Goal: Task Accomplishment & Management: Manage account settings

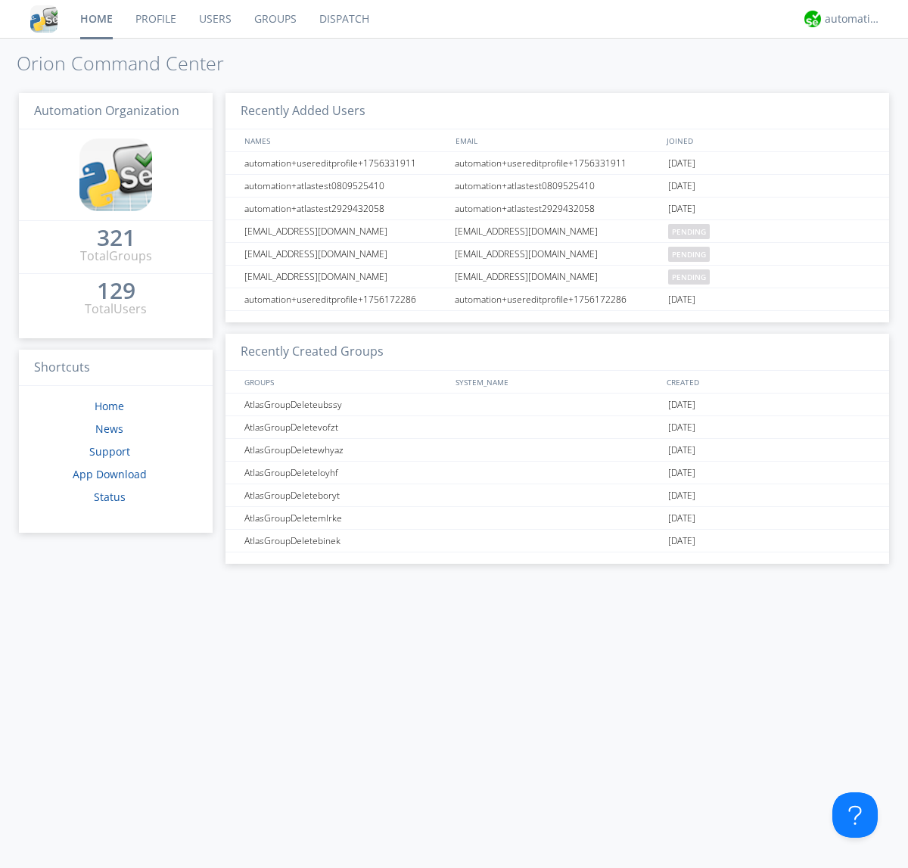
click at [274, 19] on link "Groups" at bounding box center [275, 19] width 65 height 38
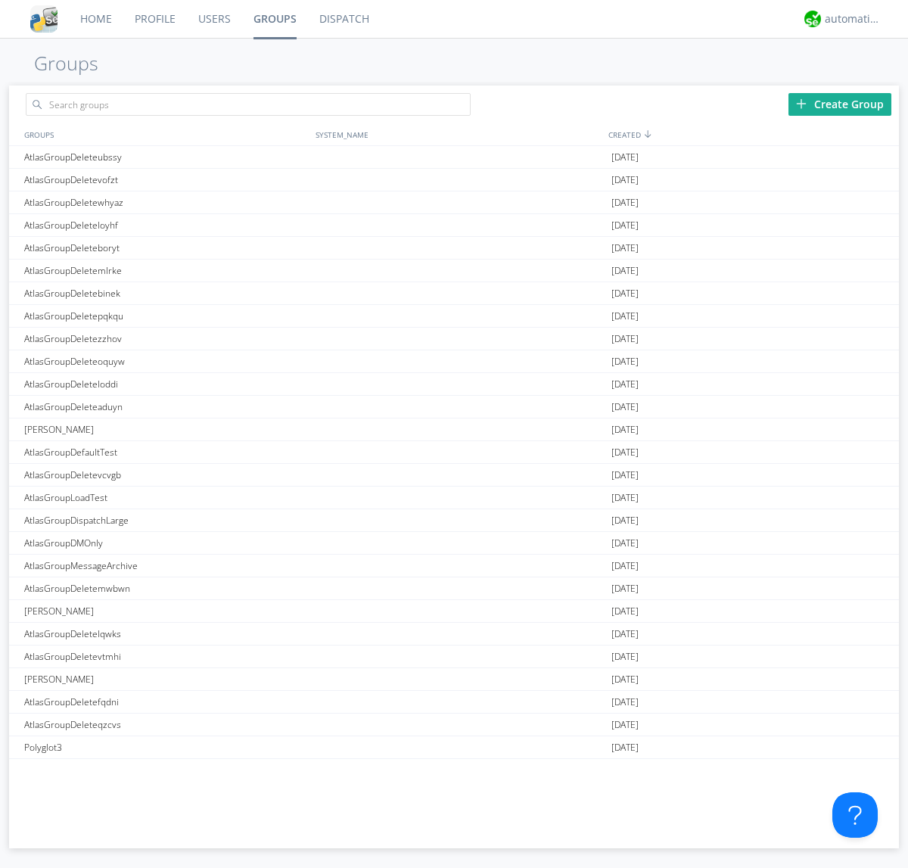
click at [274, 19] on link "Groups" at bounding box center [275, 19] width 66 height 38
click at [840, 104] on div "Create Group" at bounding box center [839, 104] width 103 height 23
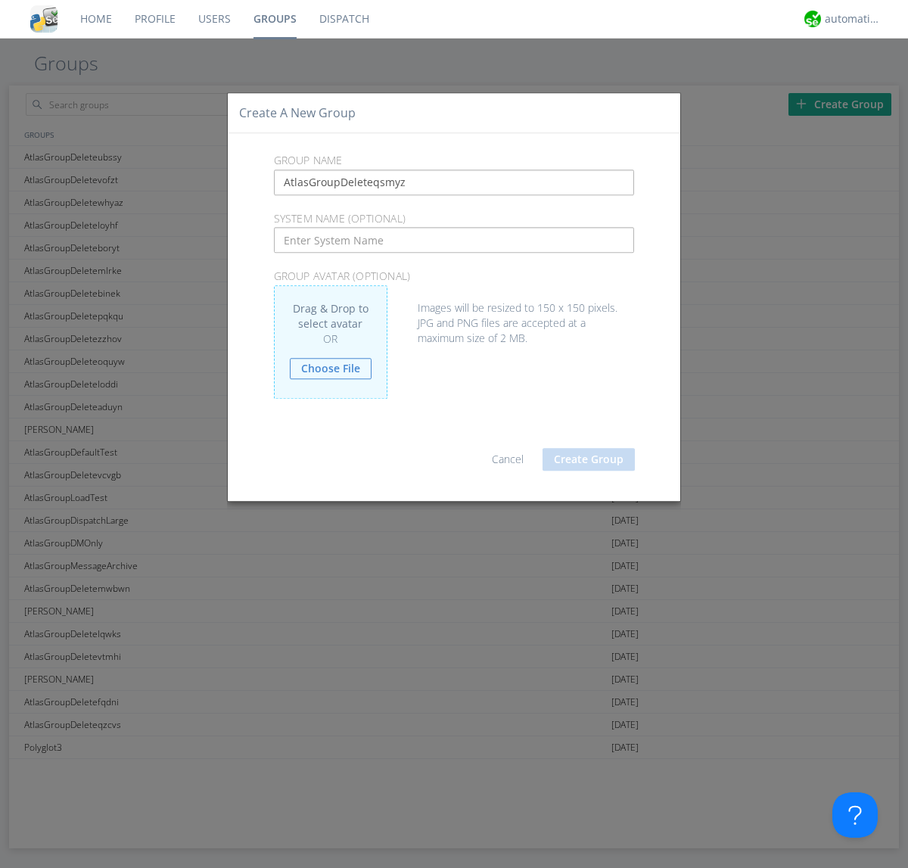
type input "AtlasGroupDeleteqsmyz"
click at [589, 458] on button "Create Group" at bounding box center [588, 459] width 92 height 23
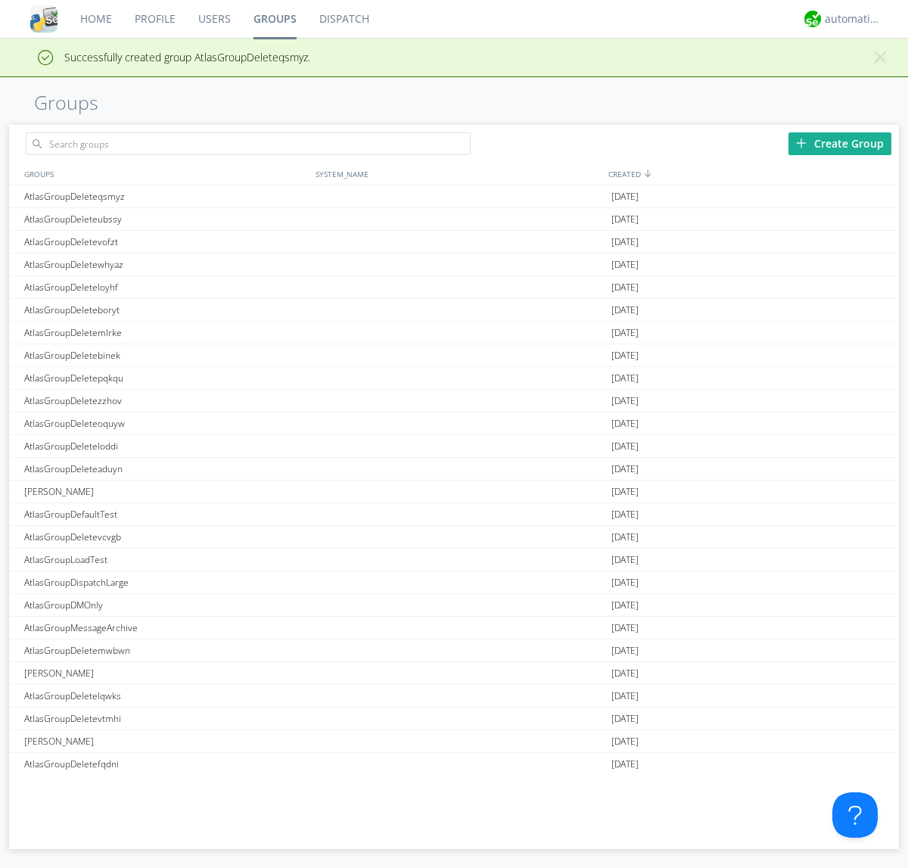
click at [274, 19] on link "Groups" at bounding box center [275, 19] width 66 height 38
type input "AtlasGroupDeleteqsmyz"
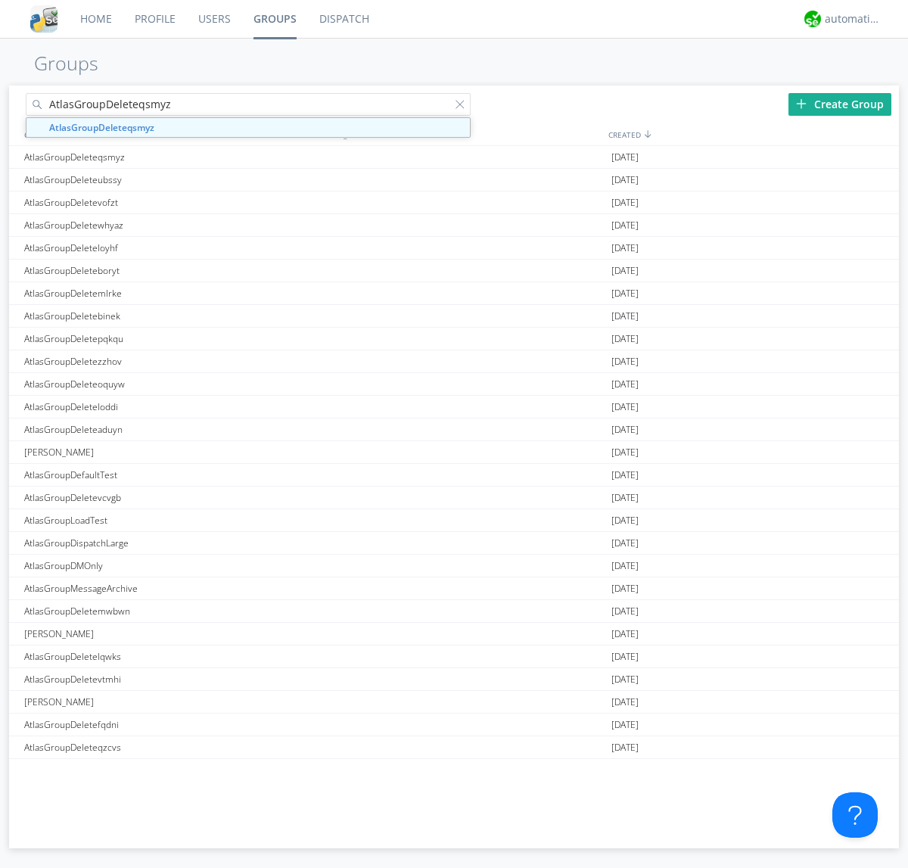
click at [213, 19] on link "Users" at bounding box center [214, 19] width 55 height 38
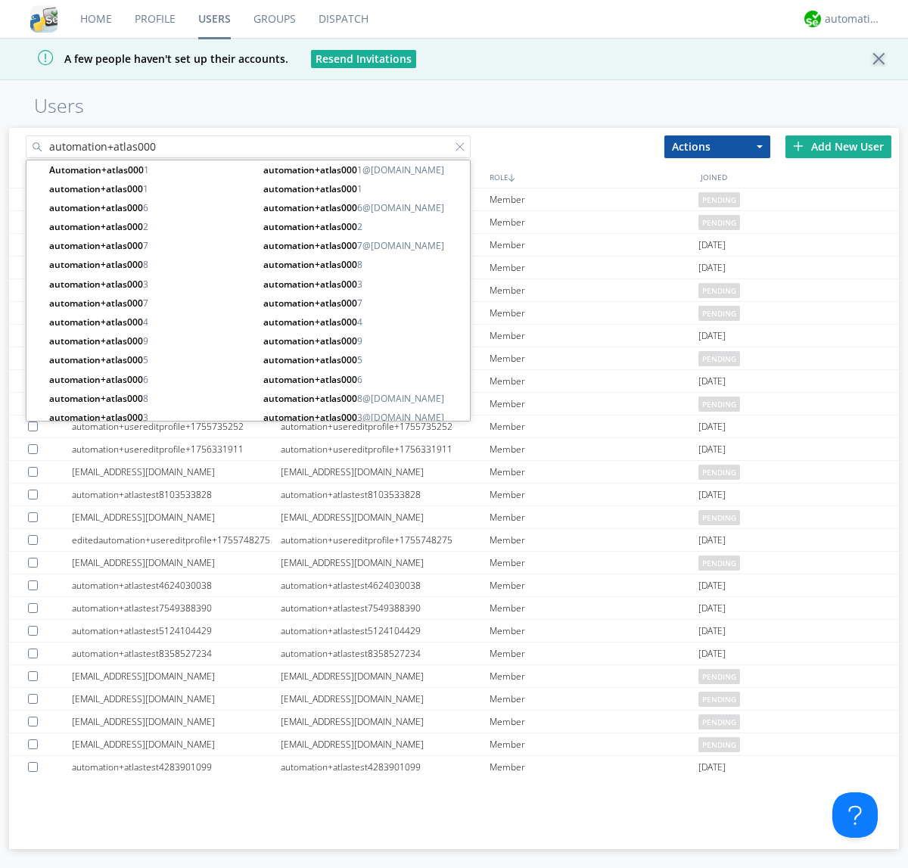
type input "automation+atlas000"
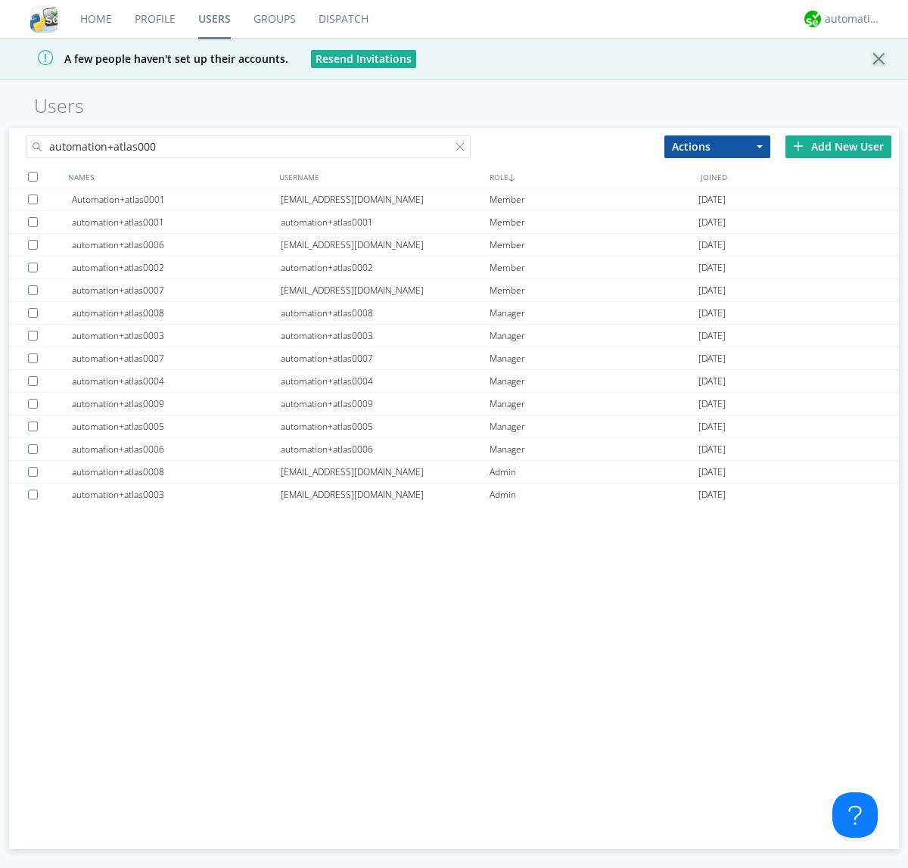
click at [33, 176] on div at bounding box center [33, 177] width 10 height 10
click at [717, 146] on button "Actions" at bounding box center [717, 146] width 106 height 23
click at [0, 0] on link "Add to Group" at bounding box center [0, 0] width 0 height 0
click at [214, 19] on link "Users" at bounding box center [214, 19] width 55 height 38
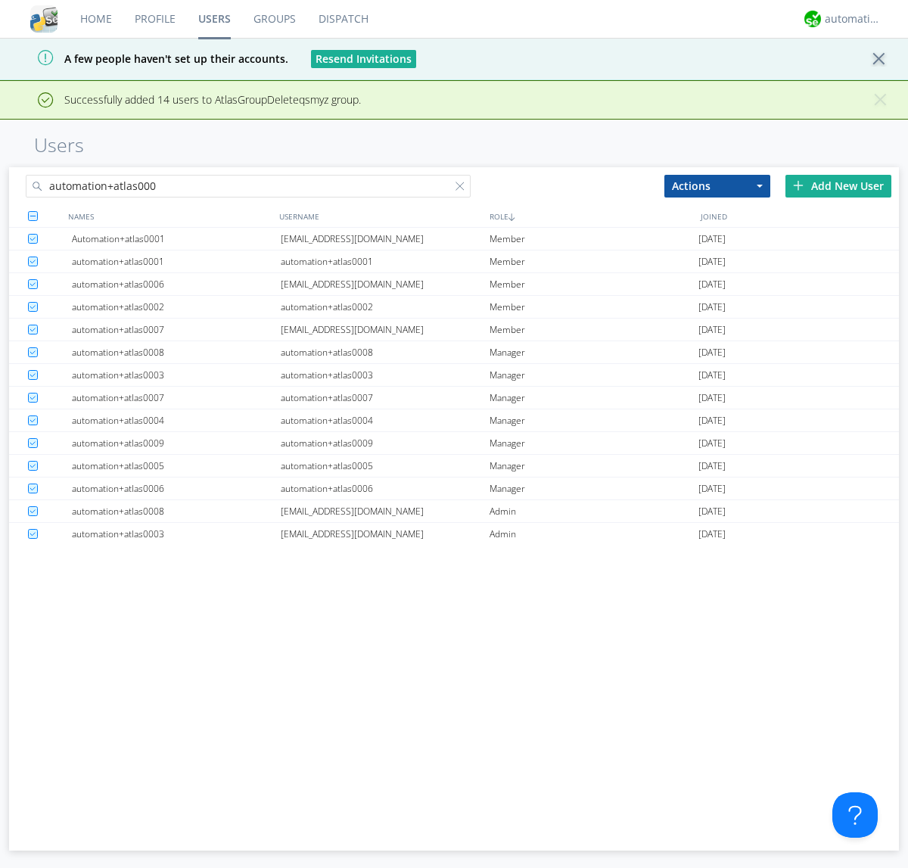
click at [463, 188] on div at bounding box center [462, 189] width 15 height 15
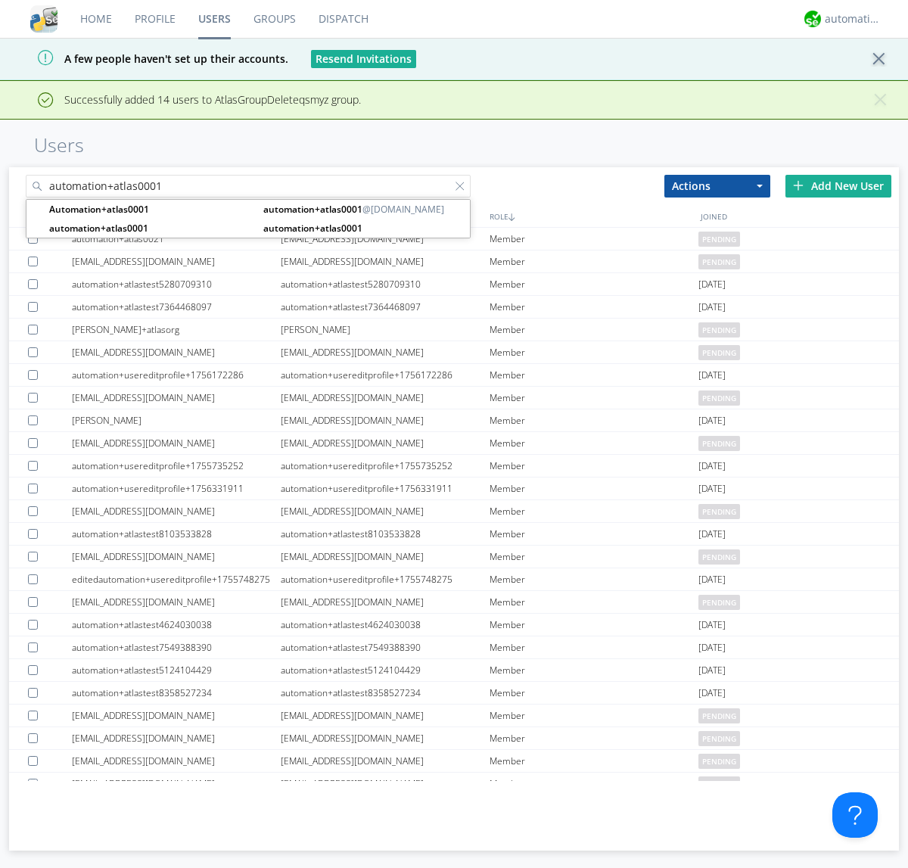
type input "automation+atlas0001"
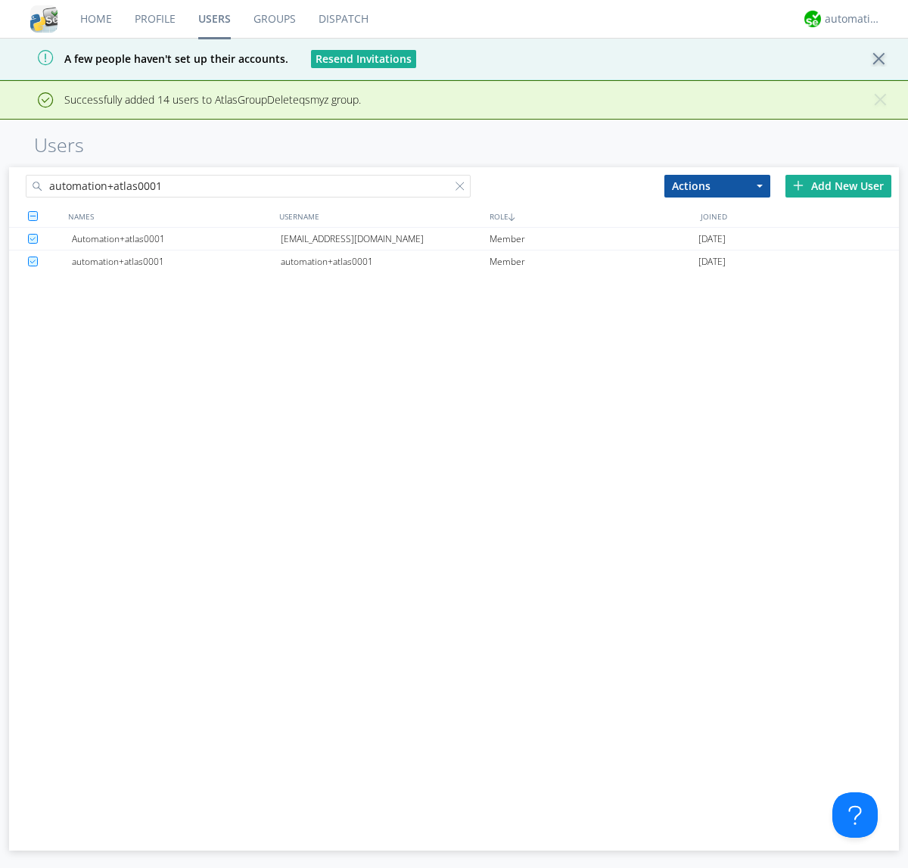
click at [384, 238] on div "[EMAIL_ADDRESS][DOMAIN_NAME]" at bounding box center [385, 239] width 209 height 22
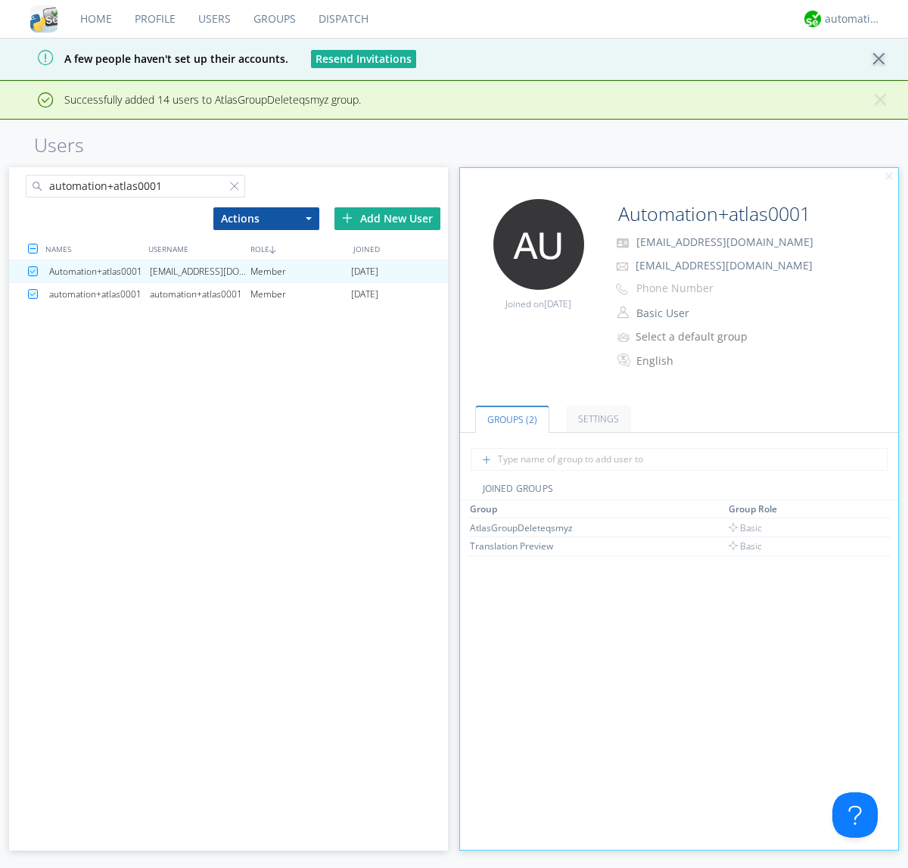
click at [273, 19] on link "Groups" at bounding box center [274, 19] width 65 height 38
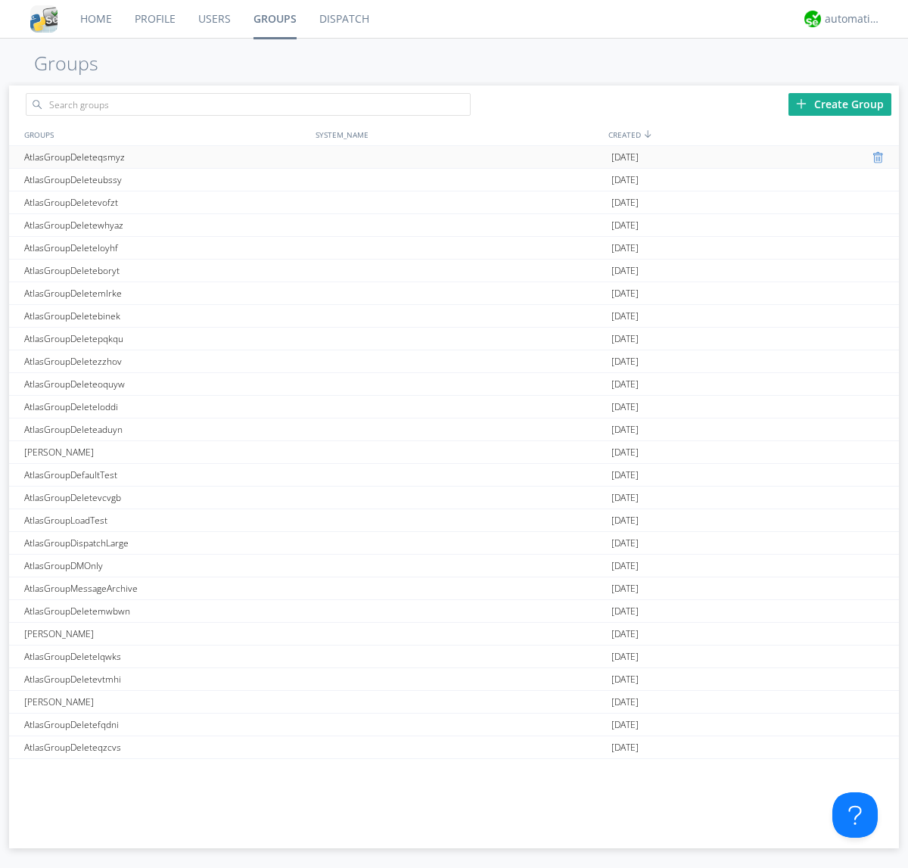
click at [873, 157] on div at bounding box center [879, 157] width 15 height 12
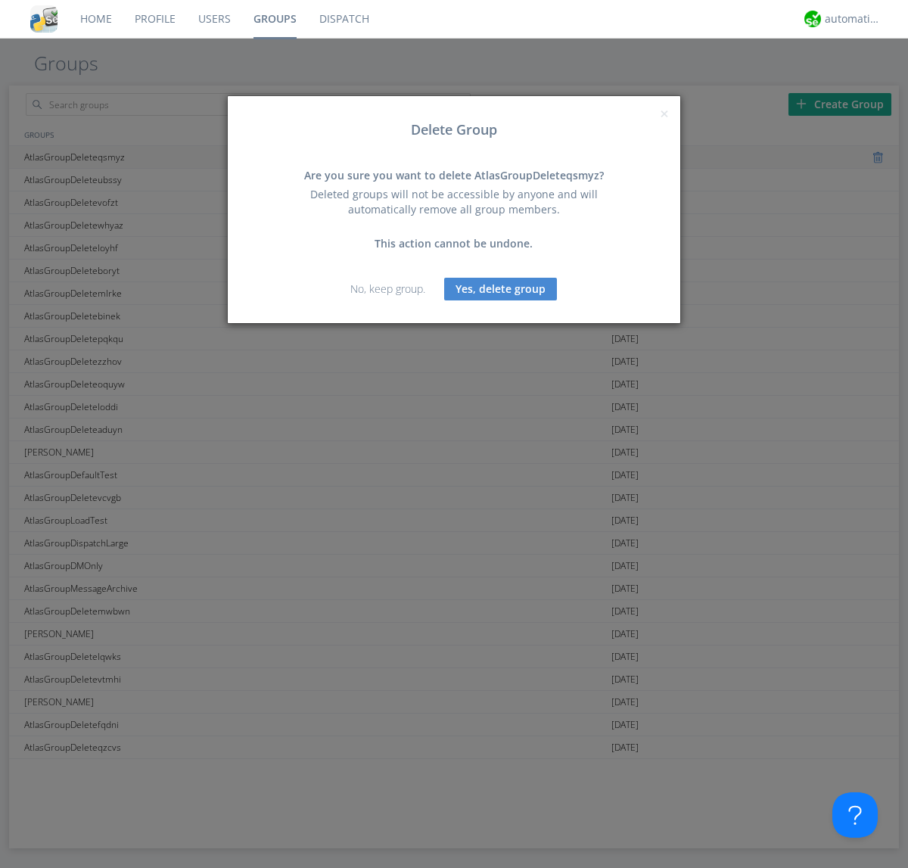
click at [501, 288] on button "Yes, delete group" at bounding box center [500, 289] width 113 height 23
